Goal: Information Seeking & Learning: Find specific fact

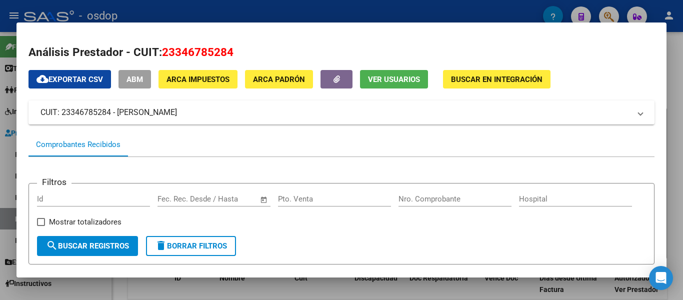
click at [1, 103] on div at bounding box center [341, 150] width 683 height 300
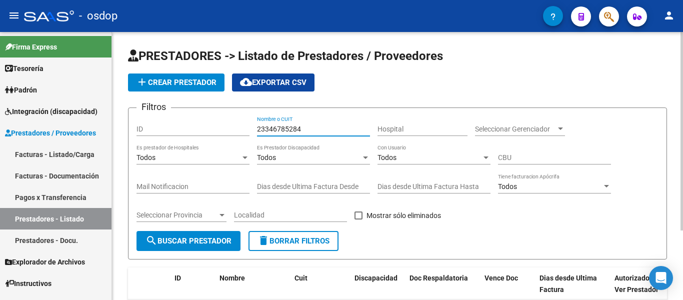
click at [317, 128] on input "23346785284" at bounding box center [313, 129] width 113 height 9
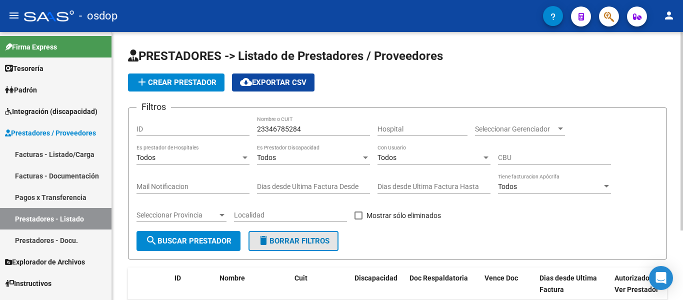
click at [292, 239] on span "delete Borrar Filtros" at bounding box center [294, 241] width 72 height 9
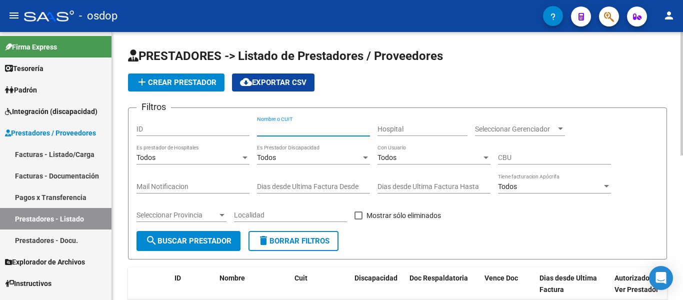
click at [284, 128] on input "Nombre o CUIT" at bounding box center [313, 129] width 113 height 9
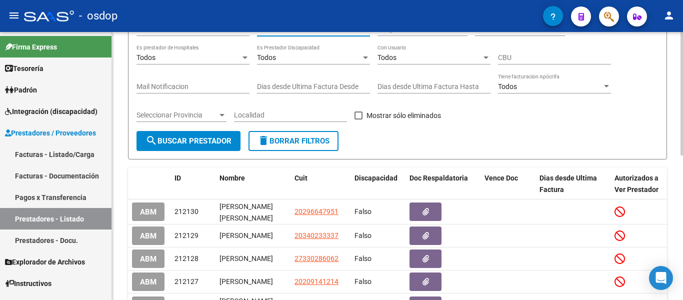
click at [289, 146] on button "delete Borrar Filtros" at bounding box center [294, 141] width 90 height 20
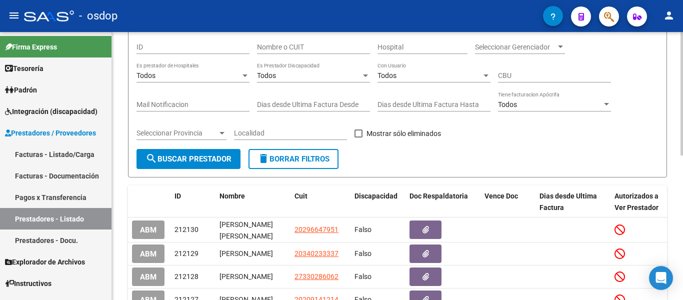
scroll to position [50, 0]
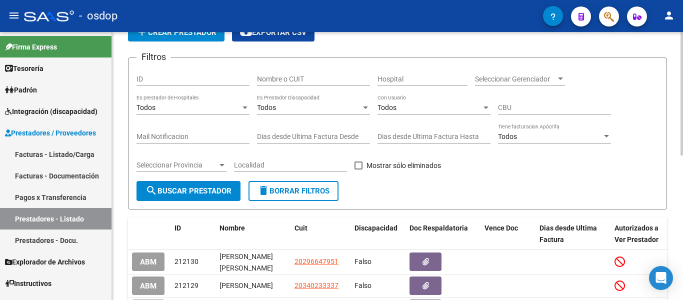
click at [295, 79] on input "Nombre o CUIT" at bounding box center [313, 79] width 113 height 9
paste input "23346785284"
type input "23346785284"
click at [176, 188] on span "search Buscar Prestador" at bounding box center [189, 191] width 86 height 9
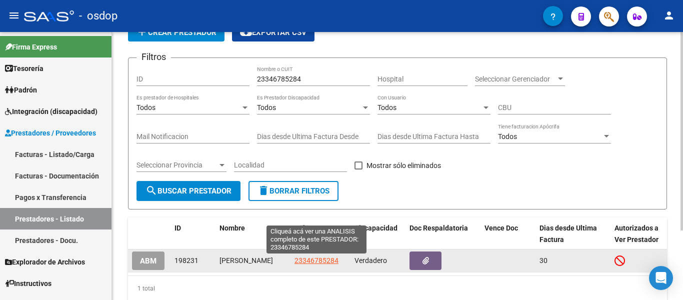
click at [295, 261] on span "23346785284" at bounding box center [317, 261] width 44 height 8
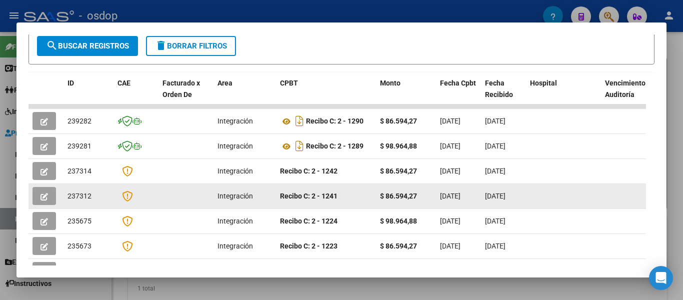
scroll to position [0, 0]
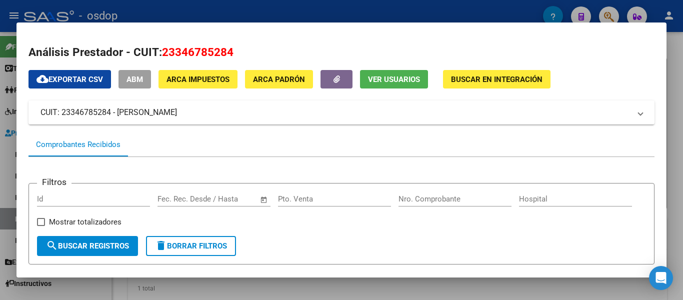
click at [217, 247] on span "delete Borrar Filtros" at bounding box center [191, 246] width 72 height 9
click at [0, 111] on div at bounding box center [341, 150] width 683 height 300
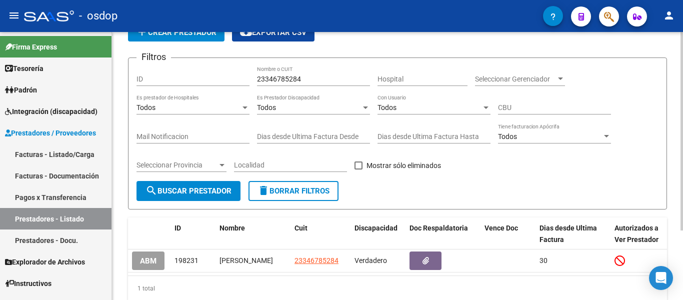
click at [275, 39] on button "cloud_download Exportar CSV" at bounding box center [273, 33] width 83 height 18
click at [210, 187] on span "search Buscar Prestador" at bounding box center [189, 191] width 86 height 9
click at [296, 191] on span "delete Borrar Filtros" at bounding box center [294, 191] width 72 height 9
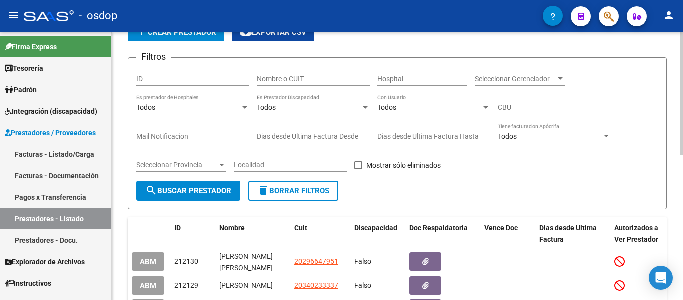
click at [285, 81] on input "Nombre o CUIT" at bounding box center [313, 79] width 113 height 9
paste input "23366511644"
type input "23366511644"
click at [200, 194] on span "search Buscar Prestador" at bounding box center [189, 191] width 86 height 9
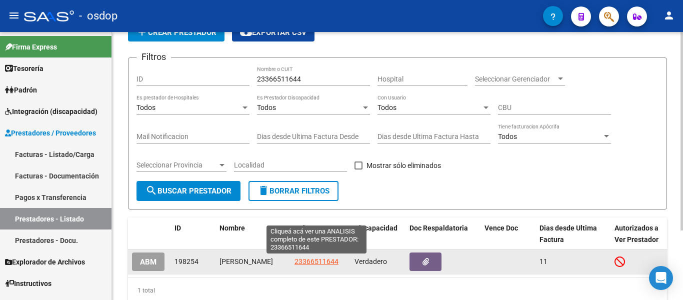
click at [322, 261] on span "23366511644" at bounding box center [317, 262] width 44 height 8
type textarea "23366511644"
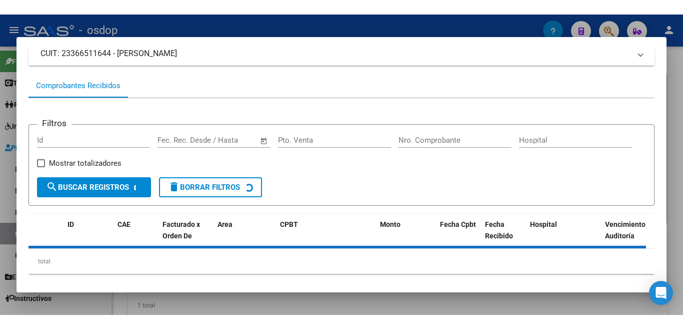
scroll to position [91, 0]
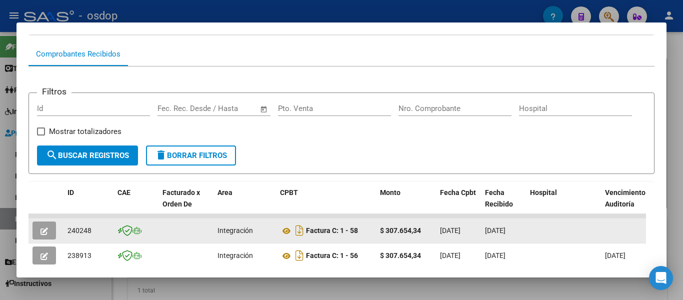
click at [92, 233] on div "240248" at bounding box center [89, 231] width 42 height 12
copy span "240248"
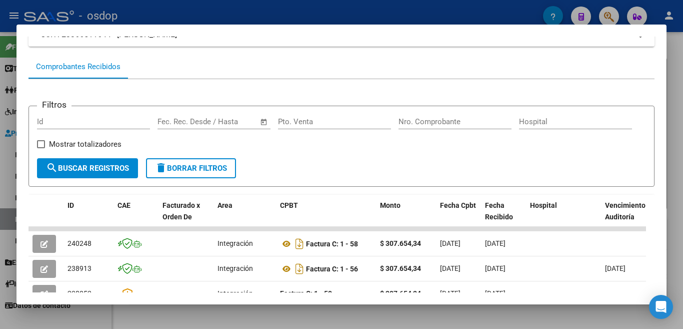
scroll to position [100, 0]
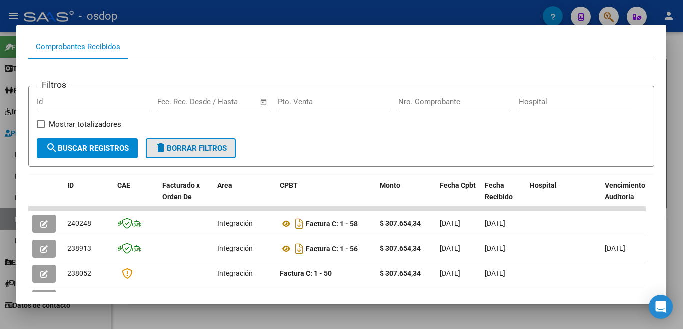
click at [193, 149] on span "delete Borrar Filtros" at bounding box center [191, 148] width 72 height 9
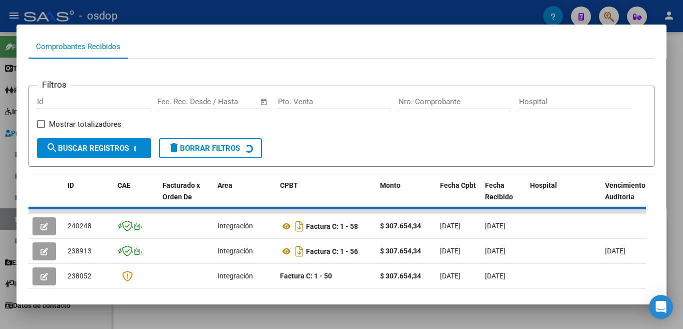
click at [0, 143] on div at bounding box center [341, 164] width 683 height 329
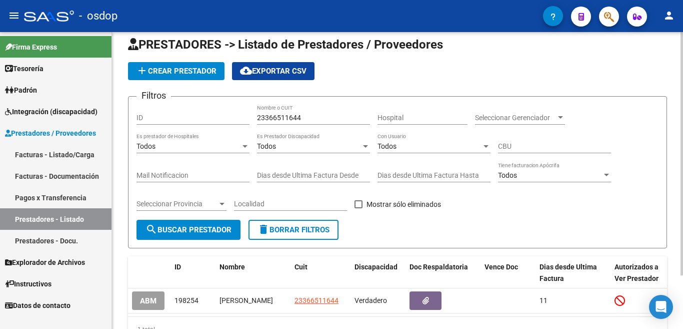
scroll to position [0, 0]
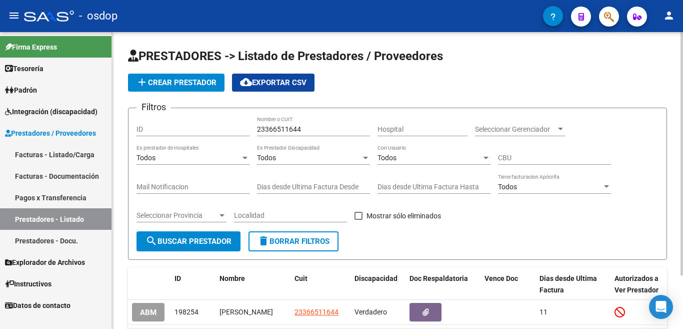
click at [286, 237] on span "delete Borrar Filtros" at bounding box center [294, 241] width 72 height 9
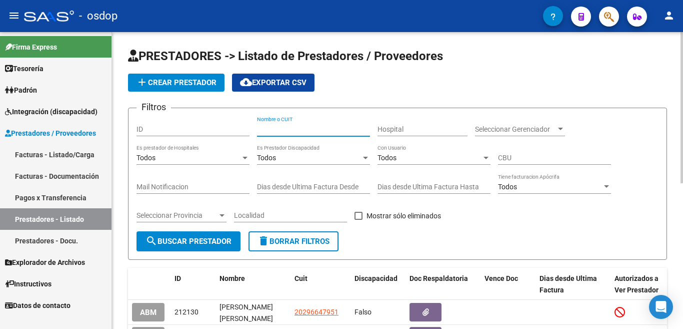
click at [290, 132] on input "Nombre o CUIT" at bounding box center [313, 129] width 113 height 9
paste input "27274431496"
type input "27274431496"
click at [185, 242] on span "search Buscar Prestador" at bounding box center [189, 241] width 86 height 9
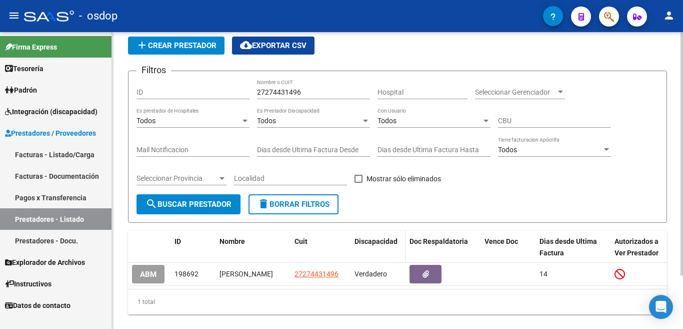
scroll to position [65, 0]
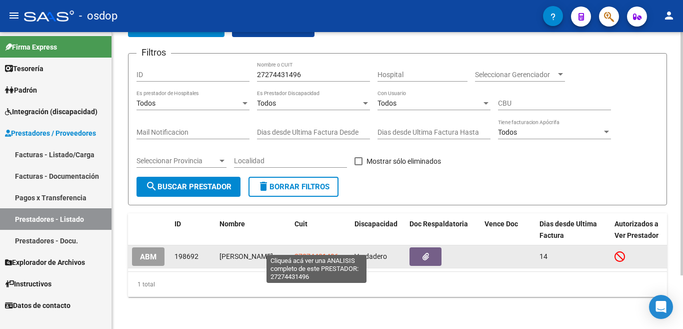
click at [322, 252] on span "27274431496" at bounding box center [317, 256] width 44 height 8
type textarea "27274431496"
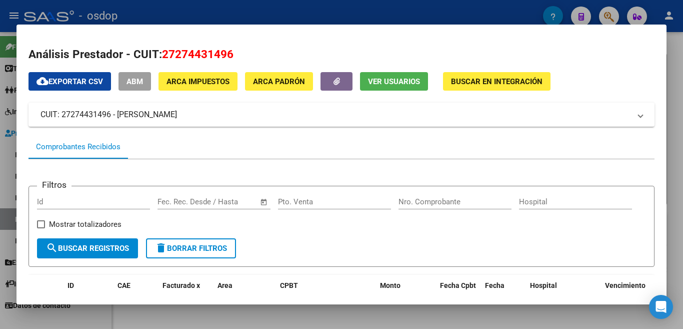
scroll to position [200, 0]
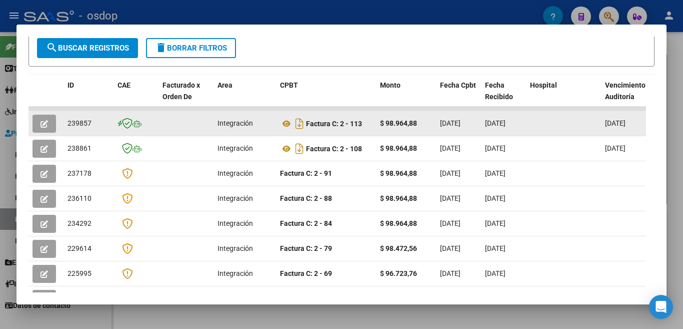
click at [81, 127] on span "239857" at bounding box center [80, 123] width 24 height 8
copy span "239857"
